Goal: Task Accomplishment & Management: Use online tool/utility

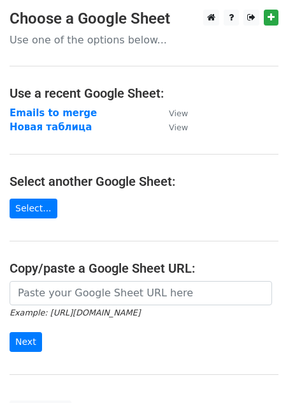
click at [189, 127] on main "Choose a Google Sheet Use one of the options below... Use a recent Google Sheet…" at bounding box center [144, 215] width 288 height 410
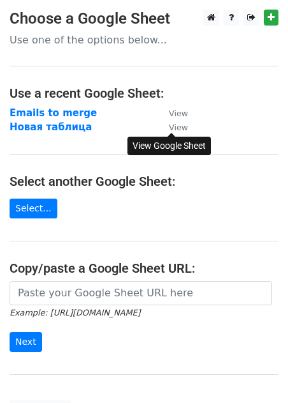
click at [181, 128] on small "View" at bounding box center [178, 127] width 19 height 10
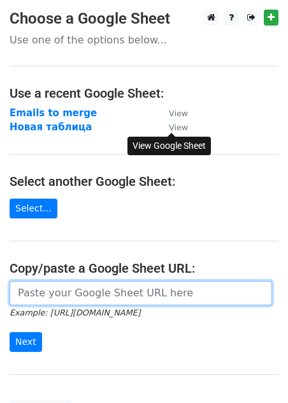
click at [51, 300] on input "url" at bounding box center [141, 293] width 263 height 24
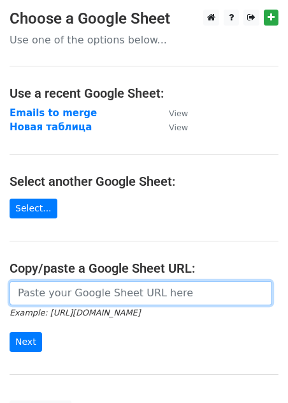
paste input "[URL][DOMAIN_NAME]"
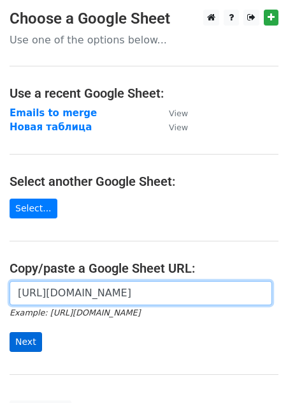
type input "[URL][DOMAIN_NAME]"
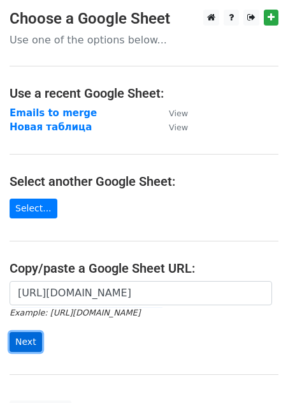
click at [20, 347] on input "Next" at bounding box center [26, 342] width 33 height 20
